Goal: Task Accomplishment & Management: Use online tool/utility

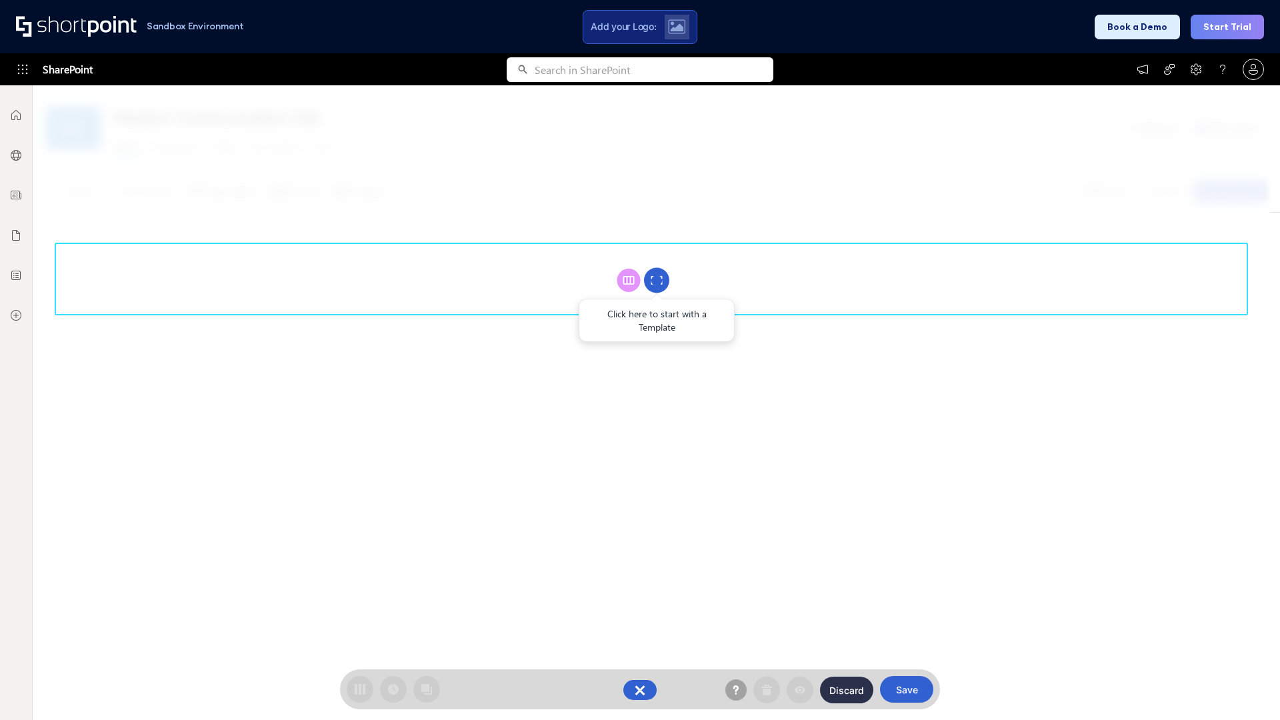
click at [657, 280] on circle at bounding box center [656, 280] width 25 height 25
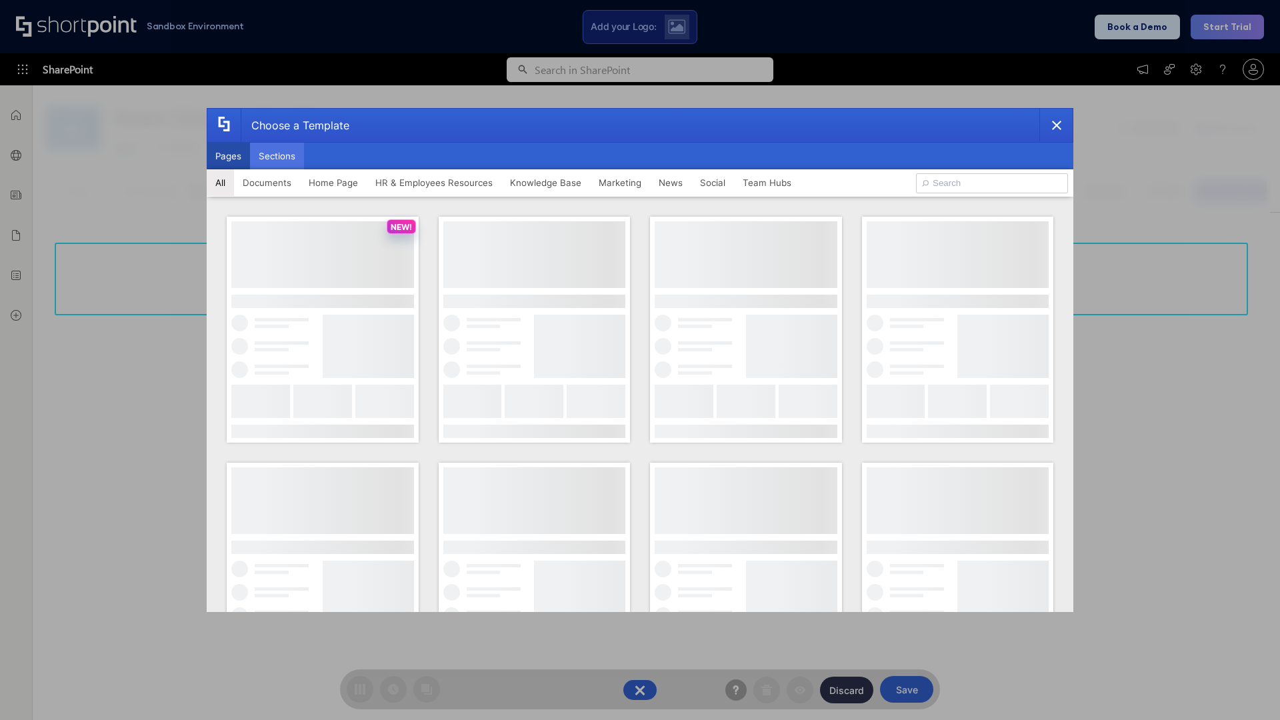
click at [277, 156] on button "Sections" at bounding box center [277, 156] width 54 height 27
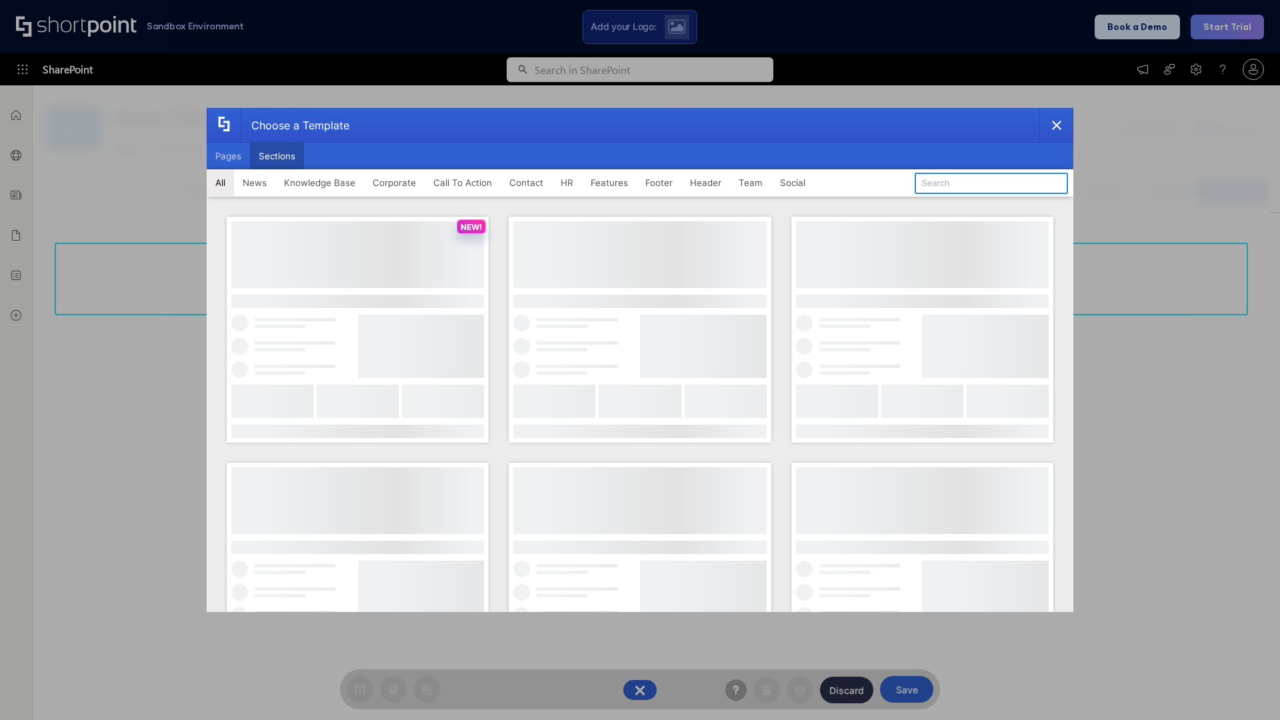
type input "CTA 3"
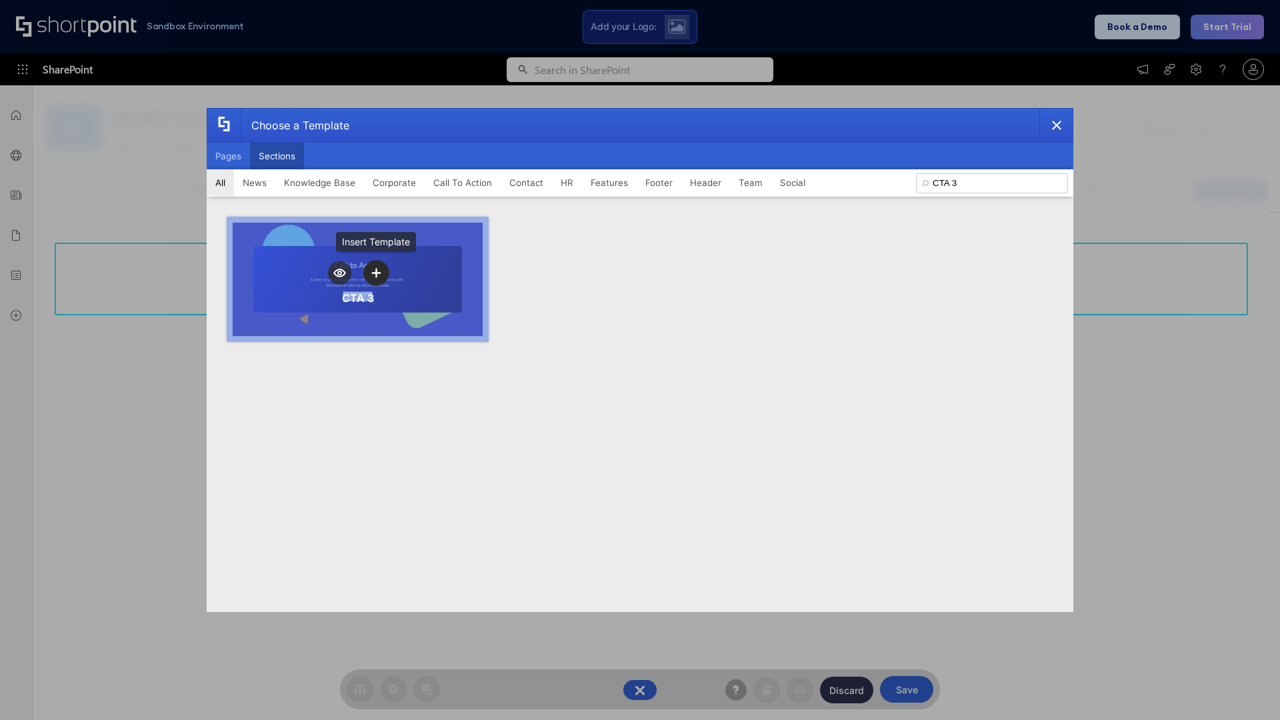
click at [376, 273] on icon "template selector" at bounding box center [375, 272] width 9 height 9
